Goal: Book appointment/travel/reservation

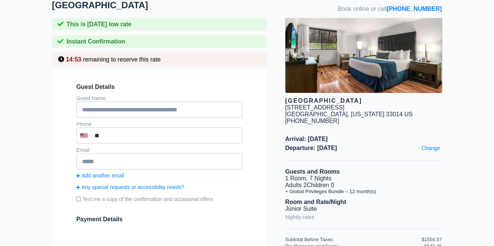
click at [342, 145] on span "Departure: [DATE]" at bounding box center [364, 148] width 157 height 7
click at [341, 136] on span "Arrival: [DATE]" at bounding box center [364, 139] width 157 height 7
click at [339, 136] on span "Arrival: [DATE]" at bounding box center [364, 139] width 157 height 7
click at [338, 136] on span "Arrival: [DATE]" at bounding box center [364, 139] width 157 height 7
click at [339, 136] on span "Arrival: [DATE]" at bounding box center [364, 139] width 157 height 7
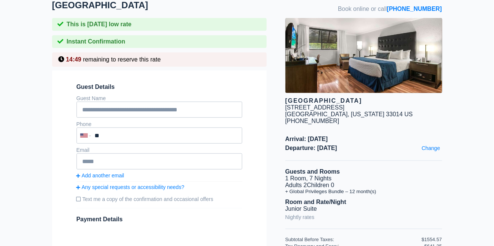
click at [340, 136] on span "Arrival: [DATE]" at bounding box center [364, 139] width 157 height 7
click at [433, 146] on link "Change" at bounding box center [431, 148] width 22 height 10
